Goal: Obtain resource: Download file/media

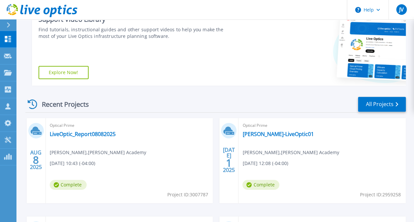
scroll to position [134, 0]
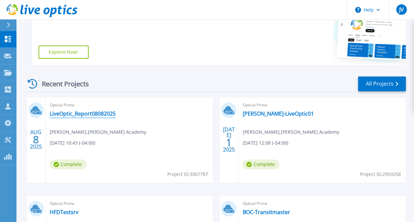
click at [83, 113] on link "LiveOptic_Report08082025" at bounding box center [83, 113] width 66 height 7
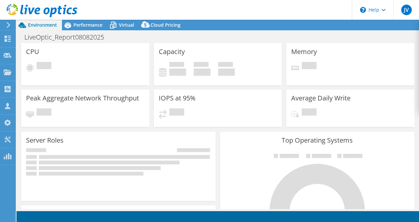
select select "USD"
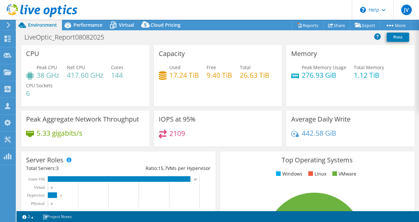
click at [217, 85] on div "Used 17.24 TiB Free 9.40 TiB Total 26.63 TiB" at bounding box center [218, 74] width 118 height 21
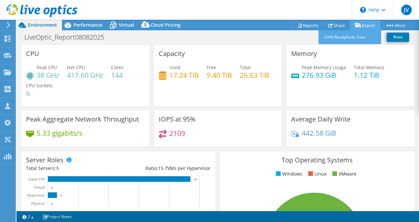
click at [364, 25] on link "Export" at bounding box center [365, 25] width 31 height 10
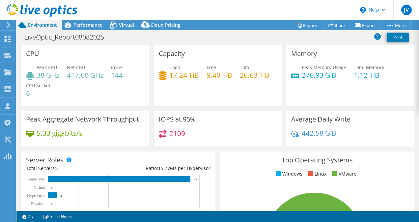
click at [231, 85] on div "Used 17.24 TiB Free 9.40 TiB Total 26.63 TiB" at bounding box center [218, 74] width 118 height 21
click at [125, 24] on span "Virtual" at bounding box center [126, 25] width 15 height 6
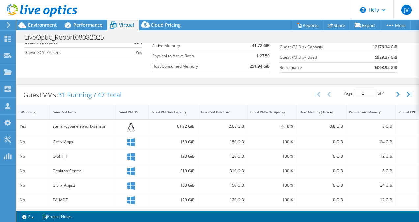
scroll to position [59, 0]
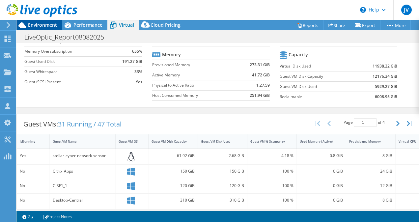
click at [40, 22] on span "Environment" at bounding box center [42, 25] width 29 height 6
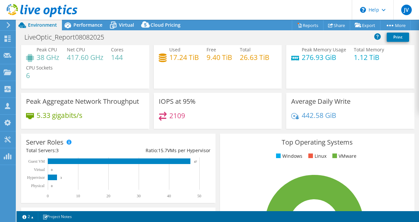
scroll to position [0, 0]
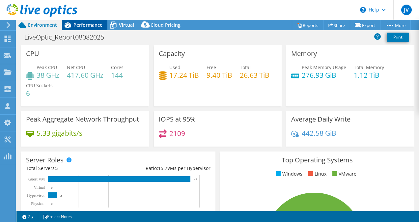
click at [83, 25] on span "Performance" at bounding box center [87, 25] width 29 height 6
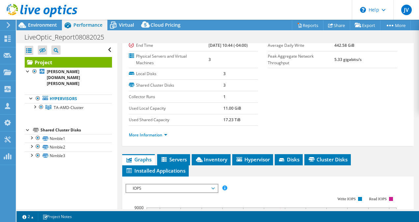
scroll to position [102, 0]
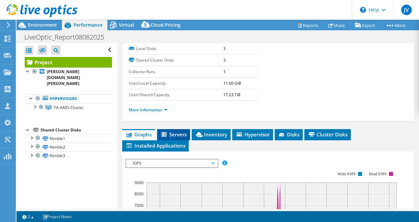
click at [177, 138] on span "Servers" at bounding box center [173, 134] width 26 height 7
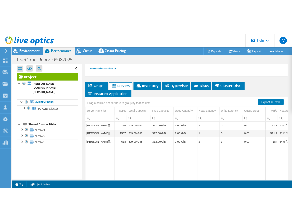
scroll to position [168, 0]
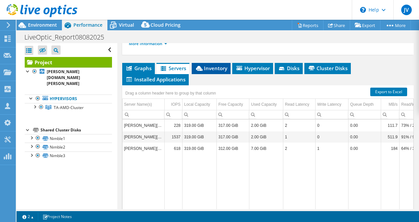
click at [210, 71] on span "Inventory" at bounding box center [211, 68] width 32 height 7
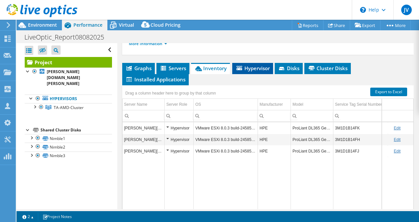
click at [256, 71] on span "Hypervisor" at bounding box center [252, 68] width 34 height 7
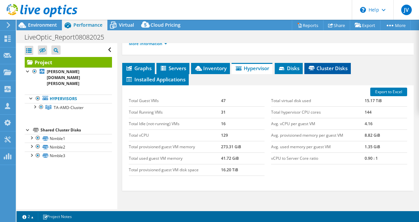
click at [326, 71] on span "Cluster Disks" at bounding box center [328, 68] width 40 height 7
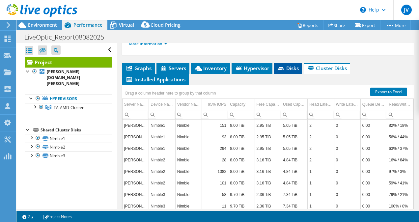
click at [289, 71] on span "Disks" at bounding box center [287, 68] width 21 height 7
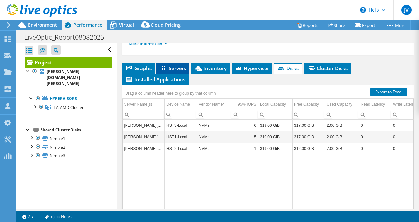
click at [159, 74] on li "Servers" at bounding box center [172, 68] width 33 height 11
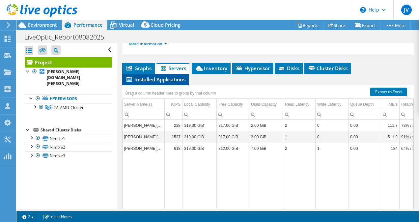
click at [160, 83] on span "Installed Applications" at bounding box center [155, 79] width 60 height 7
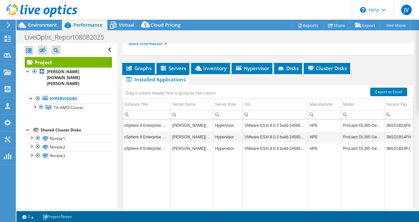
click at [160, 83] on span "Installed Applications" at bounding box center [155, 79] width 60 height 7
click at [105, 51] on div "Open All Close All Hide Excluded Nodes Project Tree Filter" at bounding box center [68, 50] width 87 height 14
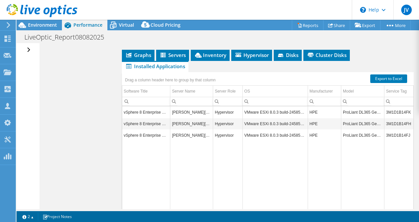
click at [123, 72] on li "Installed Applications" at bounding box center [155, 66] width 67 height 11
click at [162, 57] on icon at bounding box center [162, 55] width 5 height 5
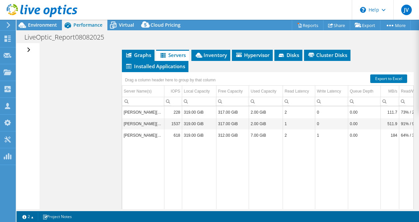
click at [162, 58] on icon at bounding box center [162, 55] width 5 height 5
click at [262, 118] on td "2.00 GiB" at bounding box center [266, 112] width 34 height 12
click at [267, 118] on td "2.00 GiB" at bounding box center [266, 112] width 34 height 12
drag, startPoint x: 406, startPoint y: 130, endPoint x: 404, endPoint y: 114, distance: 15.9
click at [404, 114] on body "JV Channel Partner Jonathan Varrell jon.varrell@eplus.com ePlus My Profile Log …" at bounding box center [209, 111] width 419 height 222
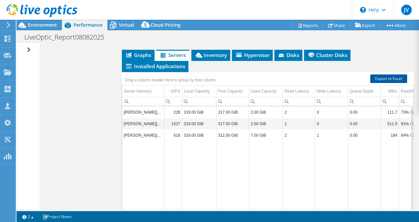
click at [378, 83] on link "Export to Excel" at bounding box center [388, 78] width 37 height 9
click at [301, 22] on link "Reports" at bounding box center [308, 25] width 32 height 10
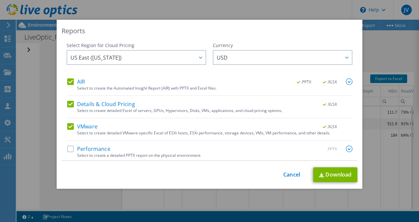
click at [67, 147] on label "Performance" at bounding box center [88, 149] width 43 height 7
click at [0, 0] on input "Performance" at bounding box center [0, 0] width 0 height 0
click at [325, 173] on link "Download" at bounding box center [335, 174] width 44 height 15
